Goal: Task Accomplishment & Management: Use online tool/utility

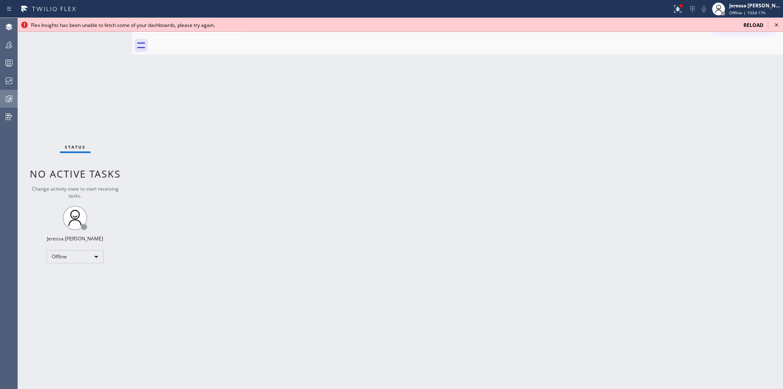
click at [16, 98] on div at bounding box center [9, 99] width 18 height 10
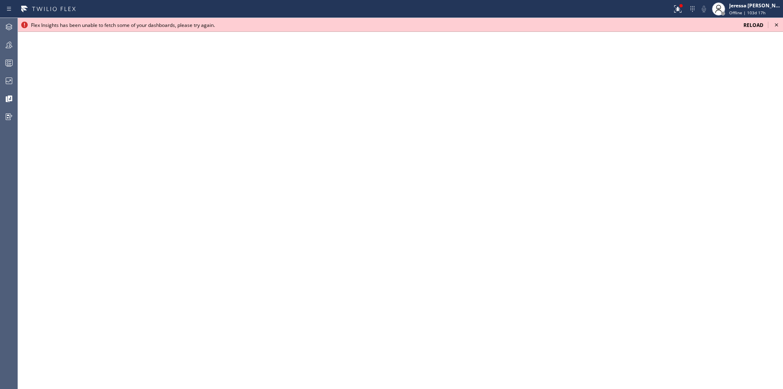
click at [760, 25] on span "Reload" at bounding box center [754, 25] width 20 height 7
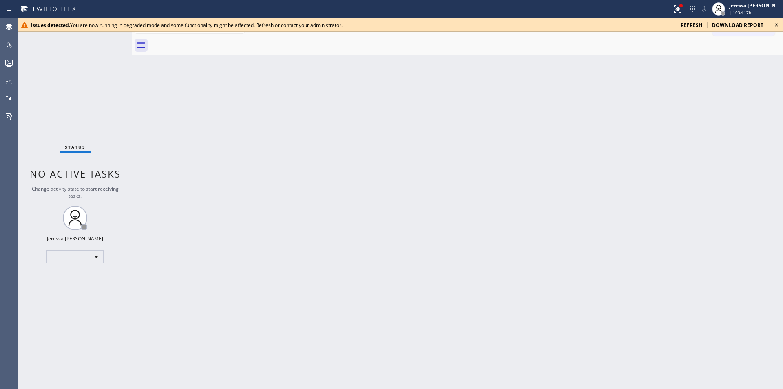
click at [774, 26] on icon at bounding box center [777, 25] width 10 height 10
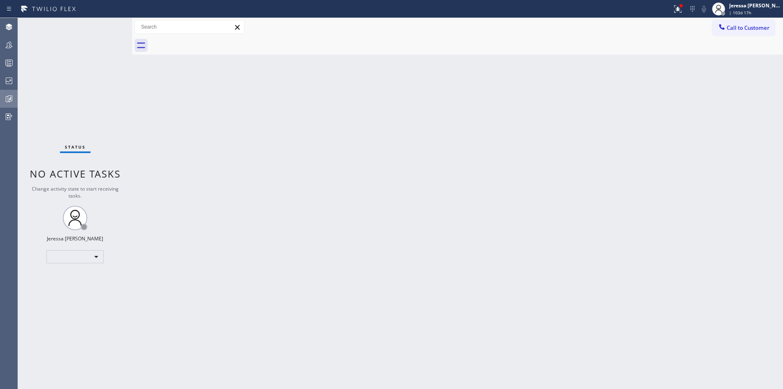
click at [2, 98] on div at bounding box center [9, 99] width 18 height 10
